Goal: Navigation & Orientation: Find specific page/section

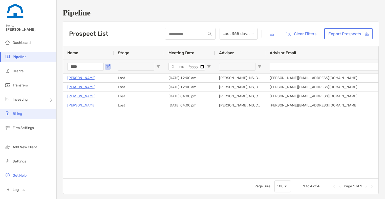
click at [21, 110] on li "Billing" at bounding box center [28, 114] width 56 height 10
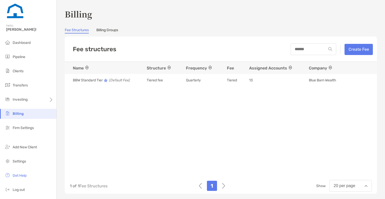
click at [106, 30] on link "Billing Groups" at bounding box center [107, 31] width 22 height 6
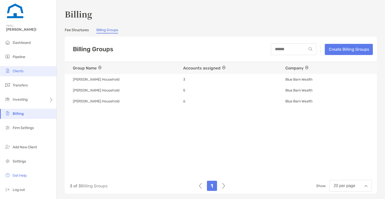
click at [26, 70] on li "Clients" at bounding box center [28, 71] width 56 height 10
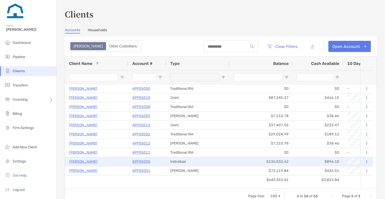
click at [89, 161] on p "[PERSON_NAME]" at bounding box center [83, 161] width 28 height 6
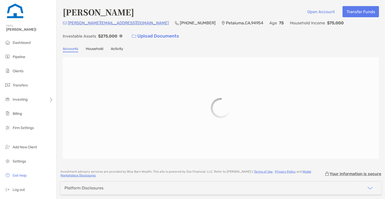
click at [120, 49] on link "Activity" at bounding box center [117, 50] width 12 height 6
